Goal: Information Seeking & Learning: Learn about a topic

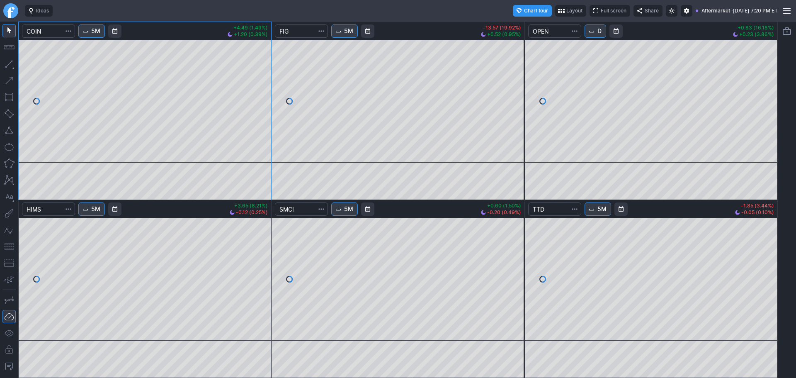
click at [14, 10] on link "Finviz.com" at bounding box center [10, 10] width 15 height 15
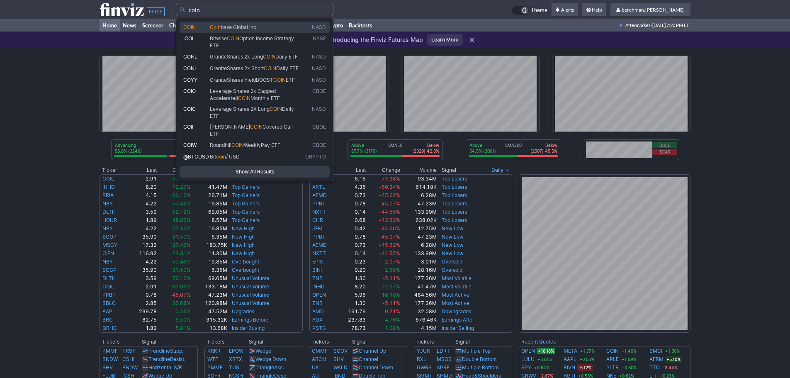
click at [296, 30] on span "Coin base Global Inc" at bounding box center [255, 27] width 95 height 7
type input "COIN"
